Goal: Check status: Check status

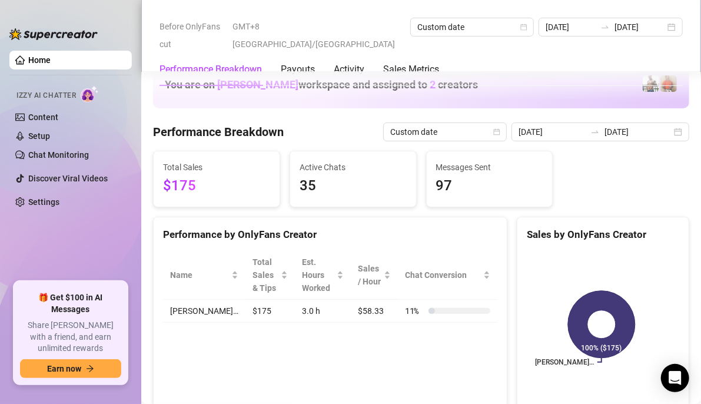
scroll to position [1647, 0]
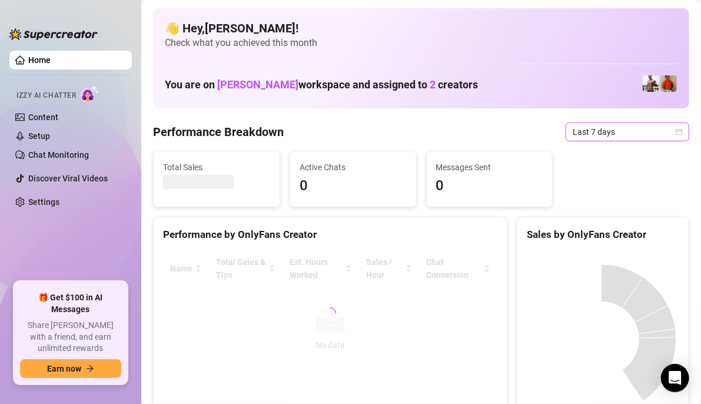
click at [675, 135] on icon "calendar" at bounding box center [678, 131] width 7 height 7
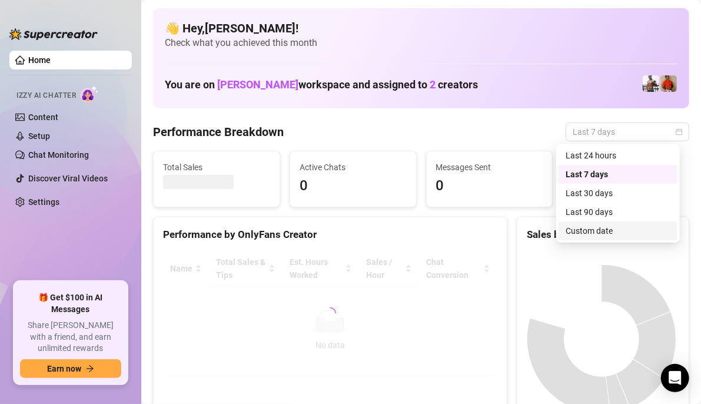
click at [608, 231] on div "Custom date" at bounding box center [617, 230] width 105 height 13
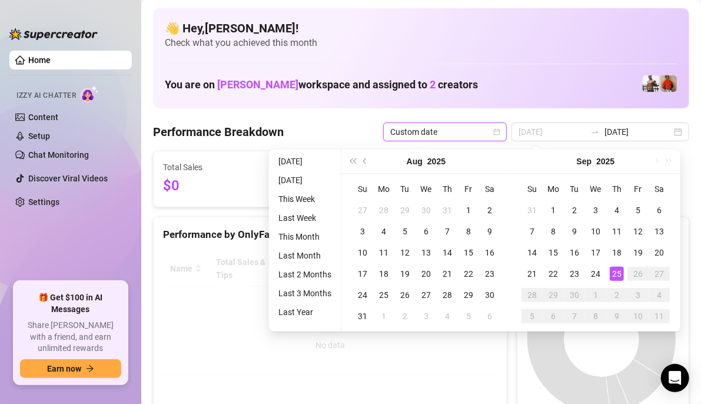
type input "[DATE]"
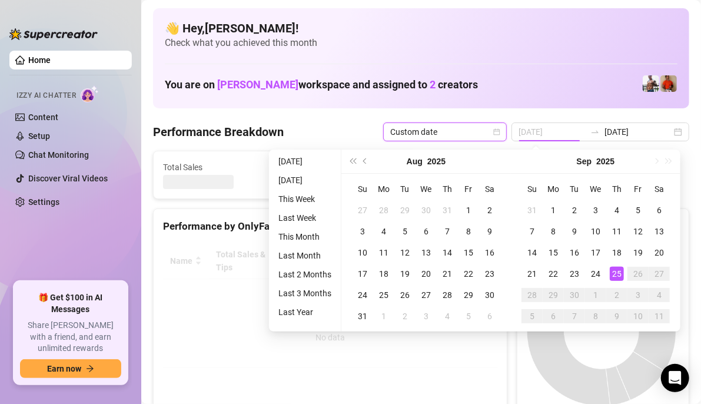
click at [615, 267] on div "25" at bounding box center [616, 274] width 14 height 14
type input "[DATE]"
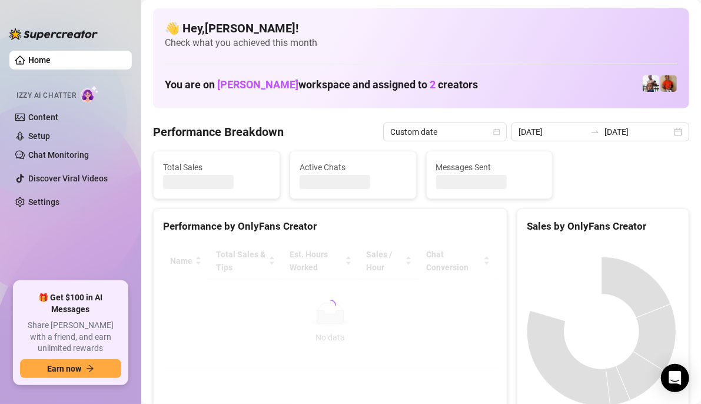
click at [615, 266] on canvas at bounding box center [601, 331] width 149 height 176
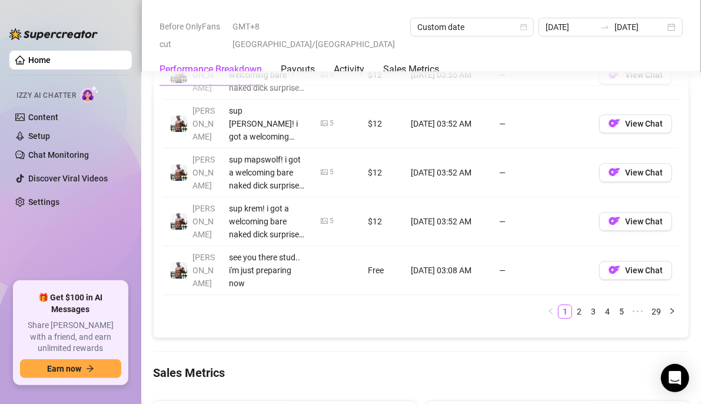
scroll to position [1647, 0]
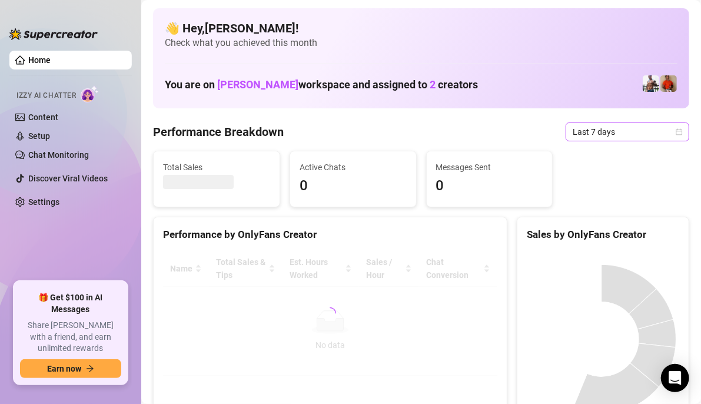
click at [676, 131] on icon "calendar" at bounding box center [679, 131] width 6 height 6
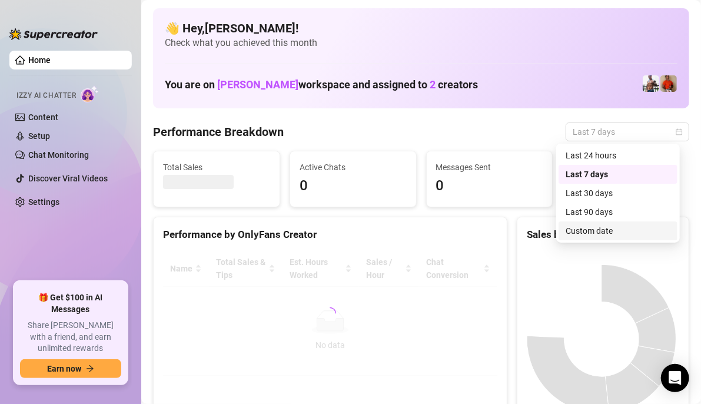
click at [623, 233] on div "Custom date" at bounding box center [617, 230] width 105 height 13
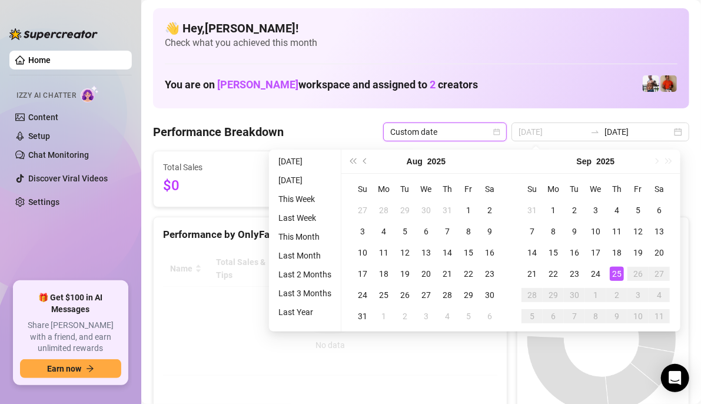
click at [618, 275] on div "25" at bounding box center [616, 274] width 14 height 14
click at [618, 273] on div "25" at bounding box center [616, 274] width 14 height 14
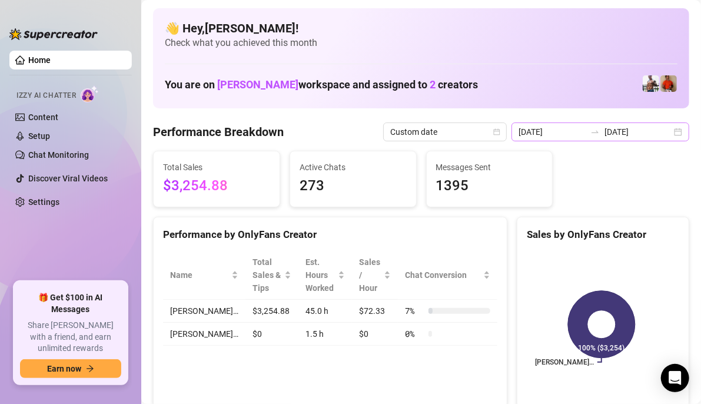
click at [667, 133] on div "2025-09-18 2025-09-25" at bounding box center [600, 131] width 178 height 19
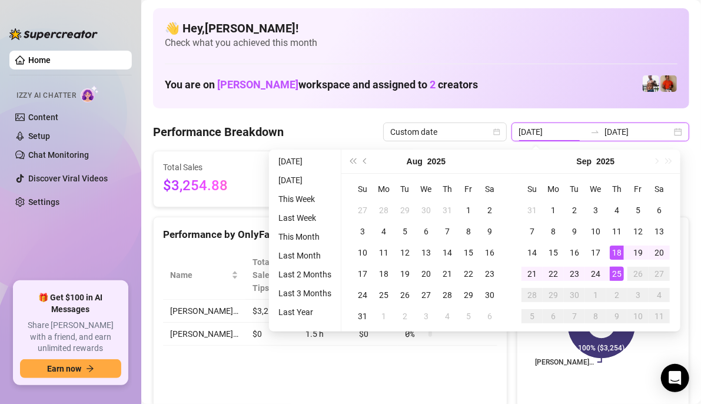
type input "[DATE]"
click at [619, 275] on div "25" at bounding box center [616, 274] width 14 height 14
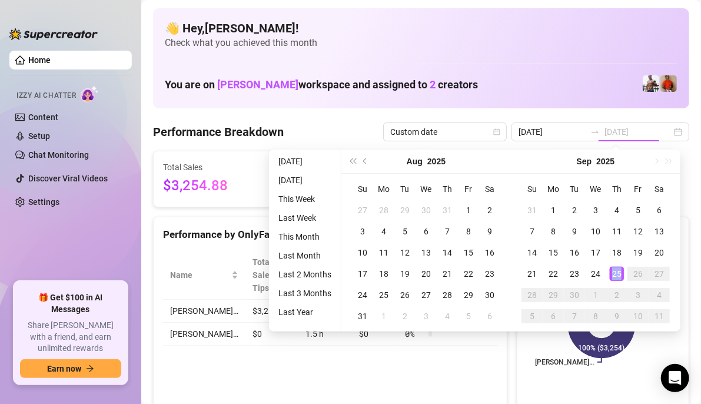
click at [619, 274] on div "25" at bounding box center [616, 274] width 14 height 14
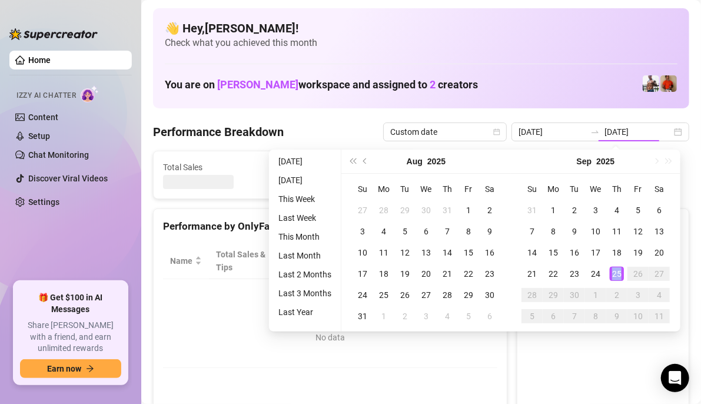
type input "[DATE]"
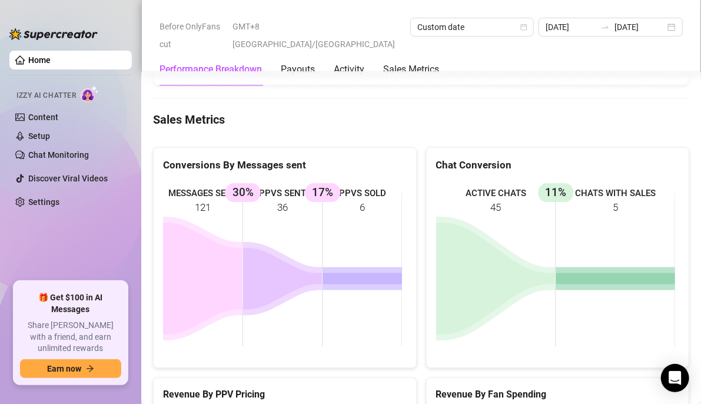
scroll to position [1706, 0]
